Goal: Transaction & Acquisition: Book appointment/travel/reservation

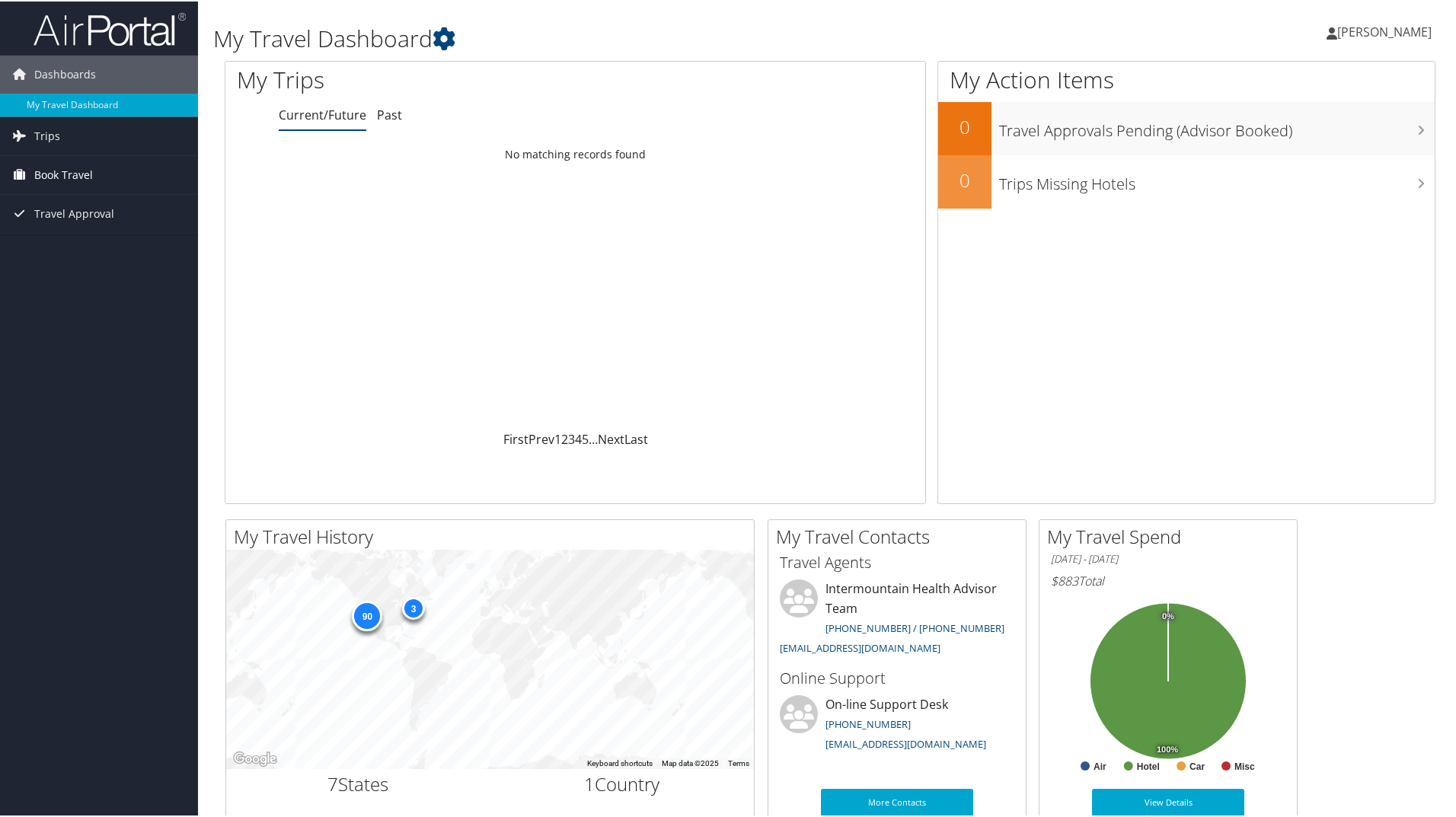
click at [87, 179] on span "Book Travel" at bounding box center [64, 173] width 59 height 38
click at [90, 257] on link "Book/Manage Online Trips" at bounding box center [99, 250] width 198 height 23
